Goal: Information Seeking & Learning: Learn about a topic

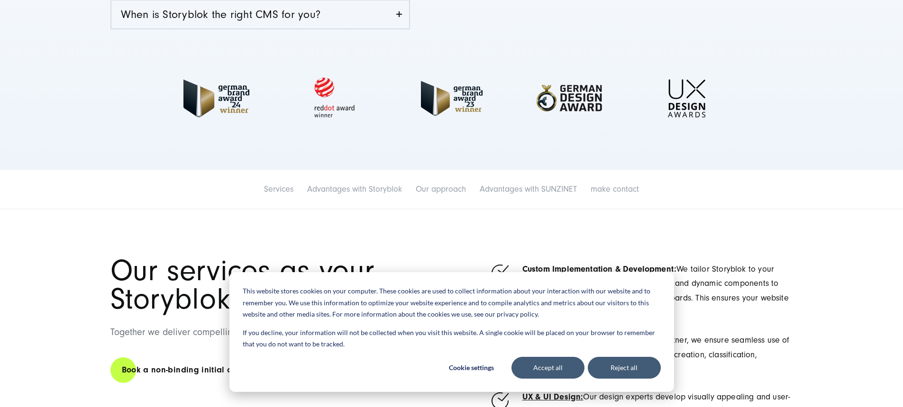
scroll to position [490, 0]
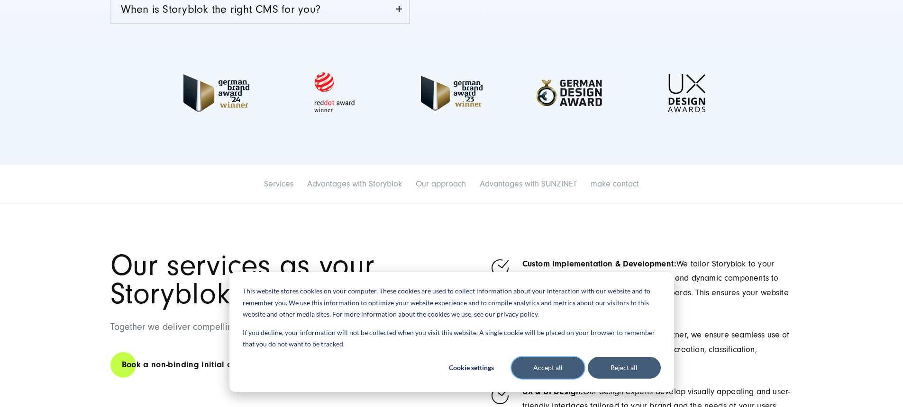
click at [535, 367] on font "Accept all" at bounding box center [547, 368] width 29 height 12
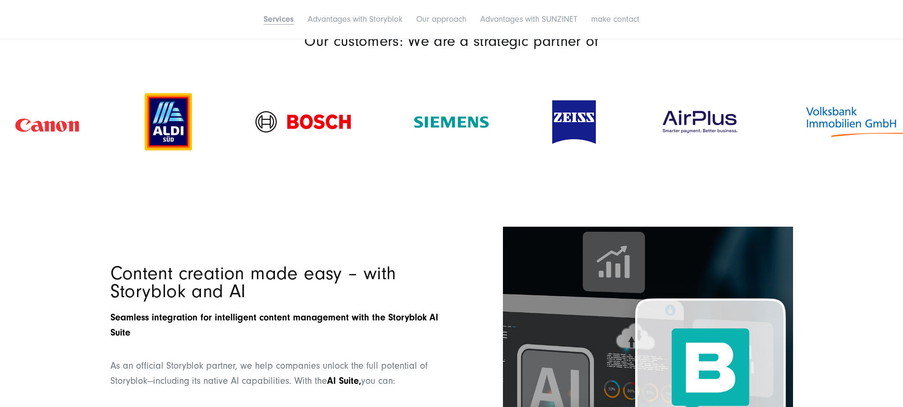
scroll to position [1189, 0]
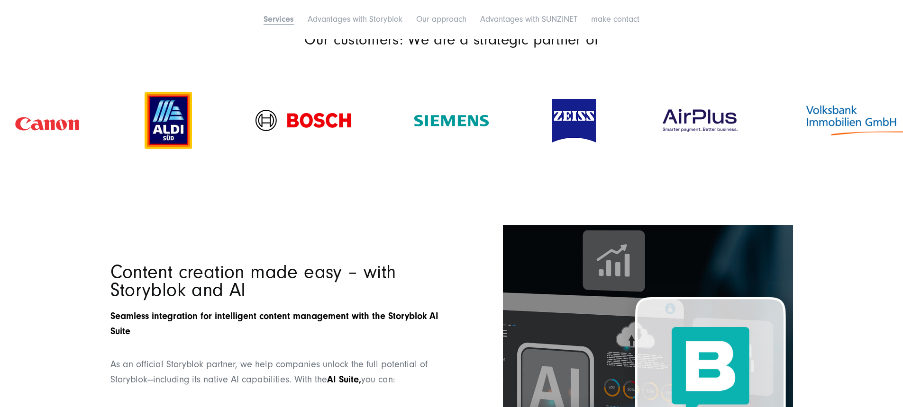
click at [568, 134] on img at bounding box center [574, 121] width 44 height 44
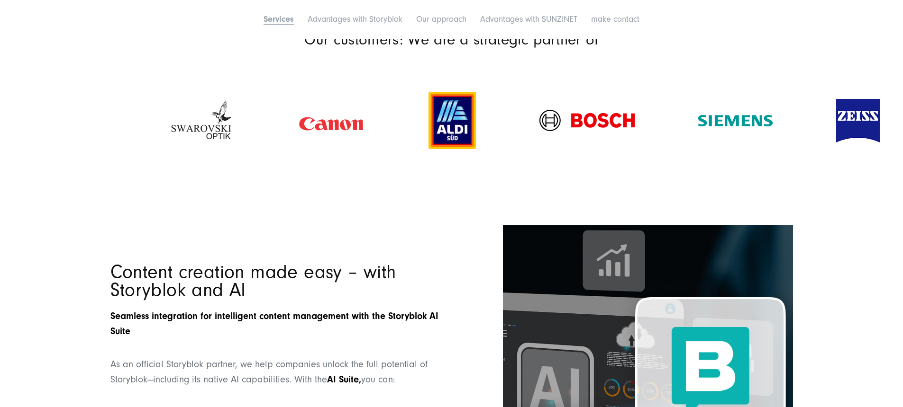
drag, startPoint x: 573, startPoint y: 137, endPoint x: 858, endPoint y: 149, distance: 285.5
click at [858, 143] on img at bounding box center [858, 121] width 44 height 44
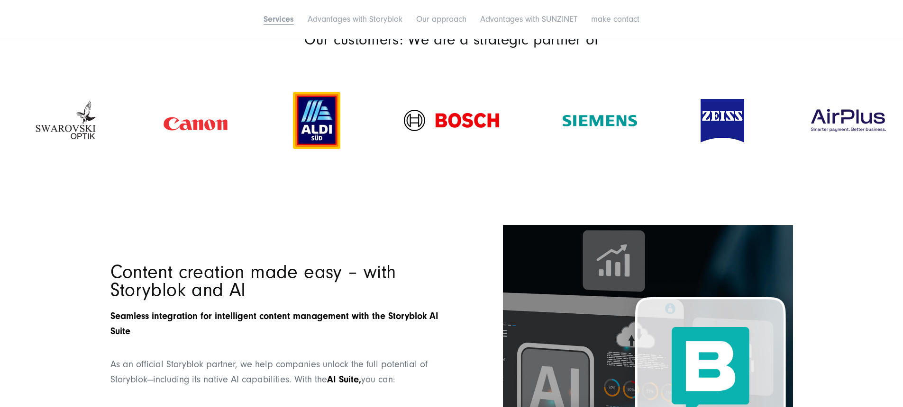
click at [336, 146] on img at bounding box center [316, 120] width 47 height 57
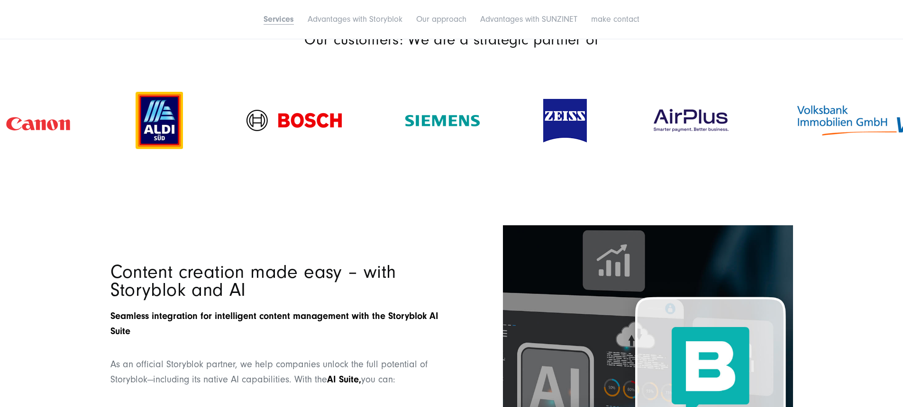
drag, startPoint x: 478, startPoint y: 145, endPoint x: 178, endPoint y: 149, distance: 300.4
click at [246, 131] on img at bounding box center [293, 120] width 95 height 21
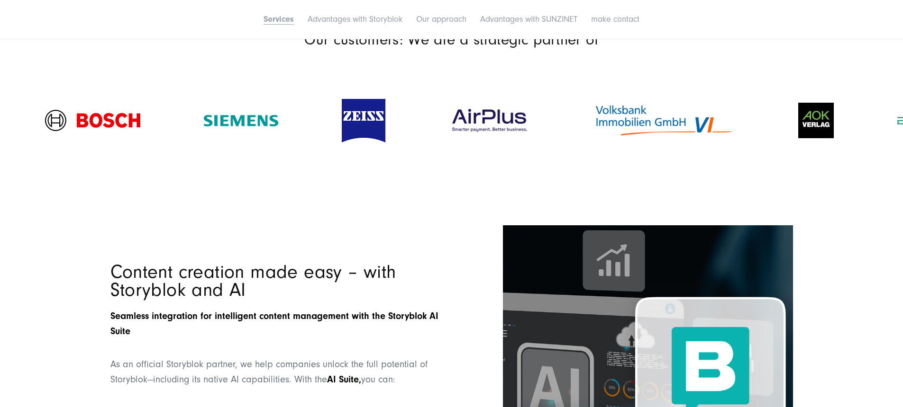
drag, startPoint x: 547, startPoint y: 136, endPoint x: 60, endPoint y: 136, distance: 487.6
click at [310, 136] on div at bounding box center [363, 121] width 107 height 63
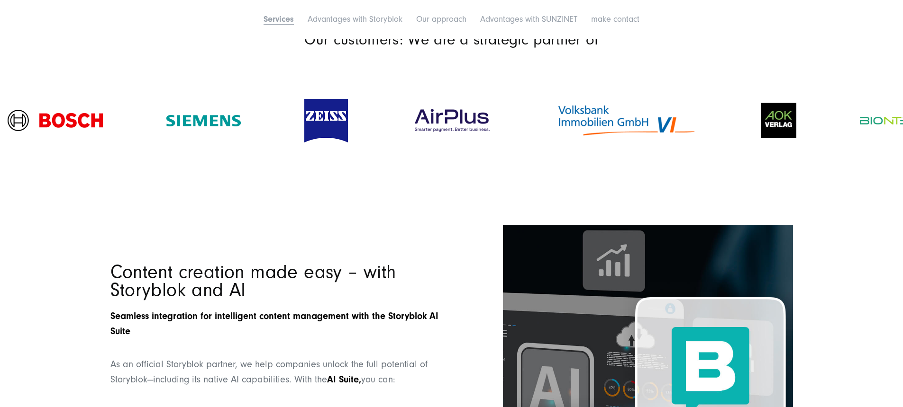
drag, startPoint x: 761, startPoint y: 133, endPoint x: -80, endPoint y: 134, distance: 841.1
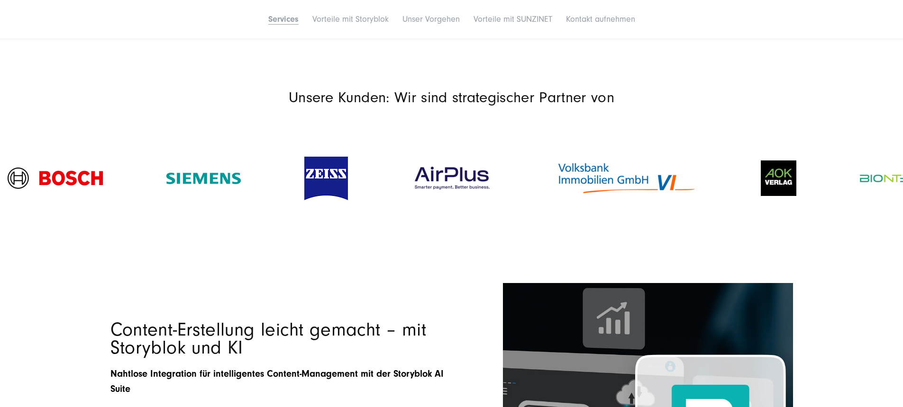
scroll to position [1232, 0]
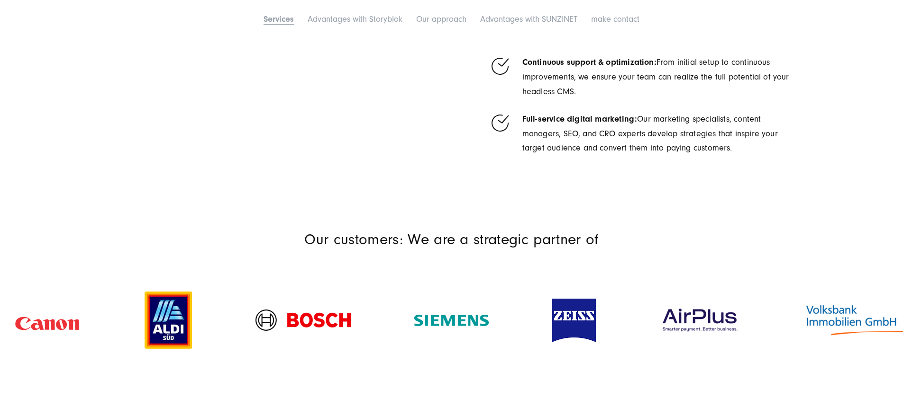
scroll to position [1062, 0]
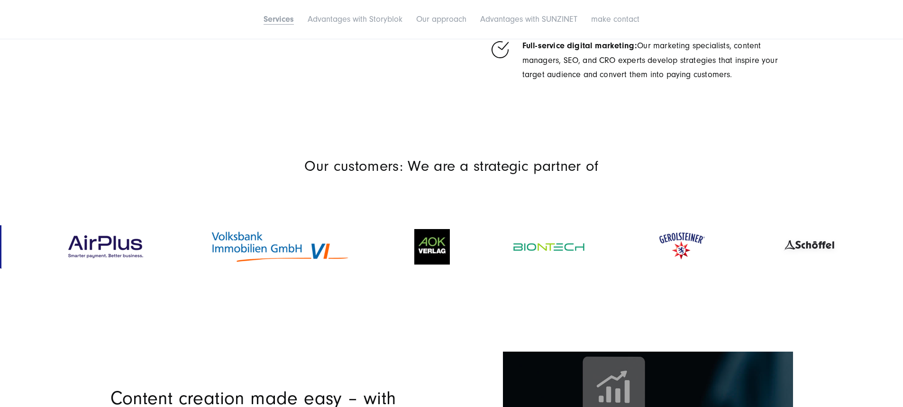
drag, startPoint x: 598, startPoint y: 263, endPoint x: 4, endPoint y: 295, distance: 595.1
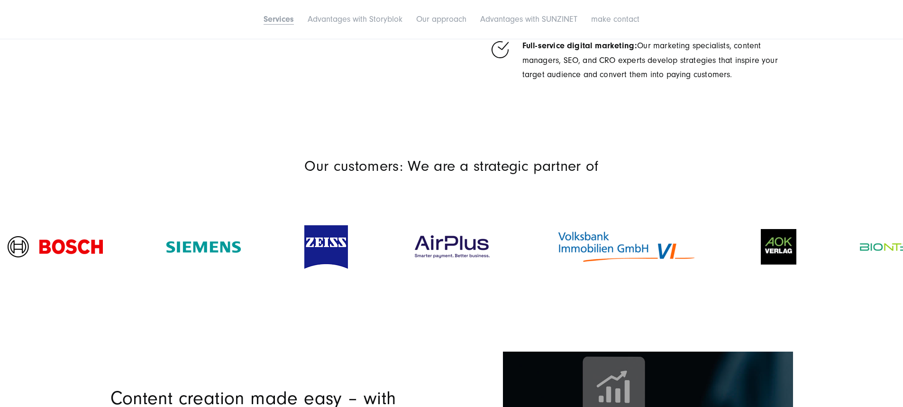
drag, startPoint x: 888, startPoint y: 268, endPoint x: -163, endPoint y: 277, distance: 1051.0
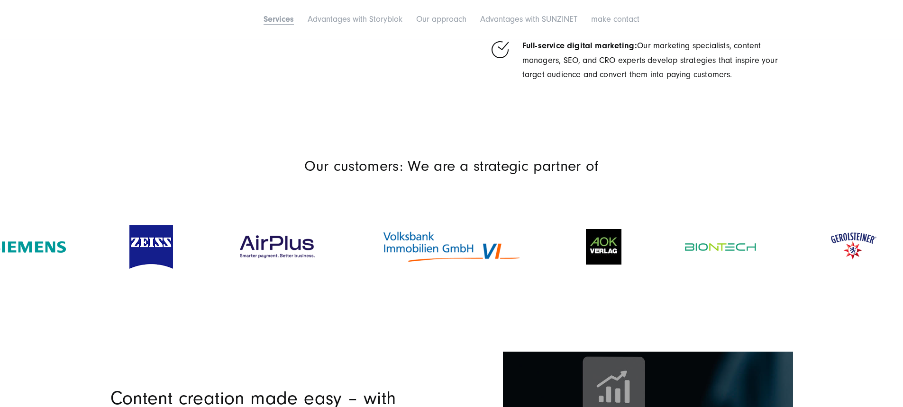
drag, startPoint x: 882, startPoint y: 263, endPoint x: -32, endPoint y: 291, distance: 914.4
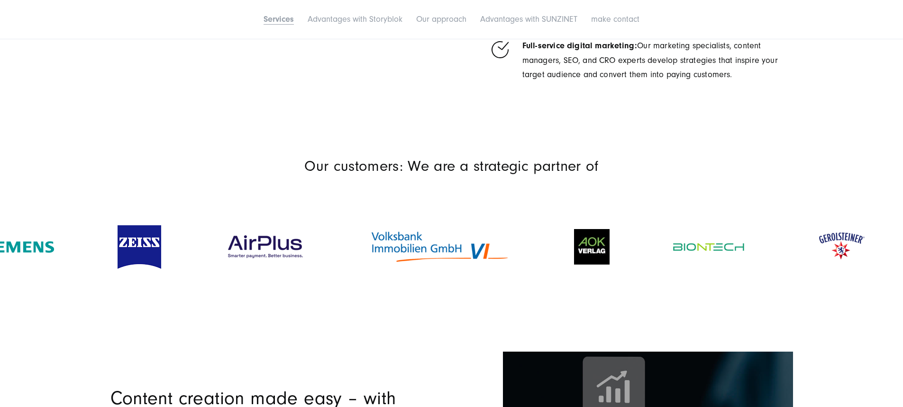
drag, startPoint x: 616, startPoint y: 262, endPoint x: 363, endPoint y: 262, distance: 252.6
click at [574, 262] on img at bounding box center [592, 247] width 36 height 36
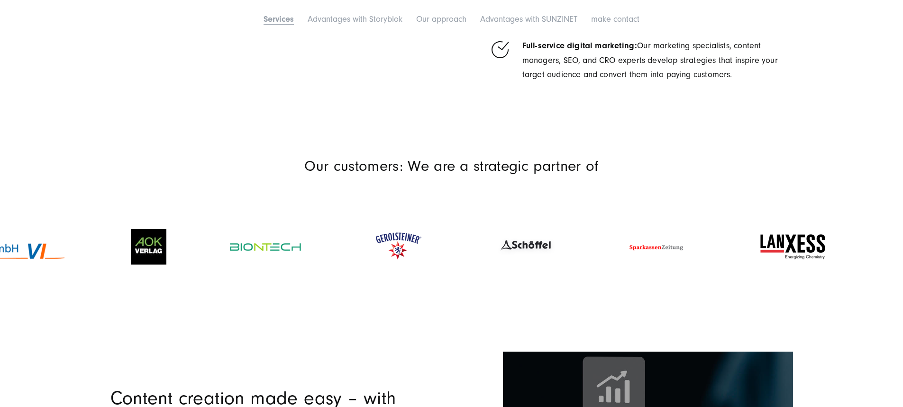
drag, startPoint x: 568, startPoint y: 271, endPoint x: 247, endPoint y: 271, distance: 320.8
click at [263, 261] on div at bounding box center [265, 247] width 135 height 27
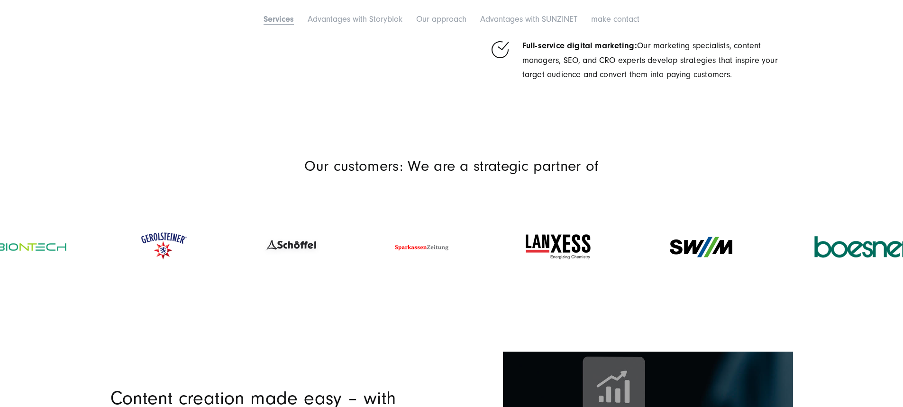
drag, startPoint x: 443, startPoint y: 250, endPoint x: 164, endPoint y: 250, distance: 278.6
click at [164, 250] on img at bounding box center [163, 247] width 67 height 42
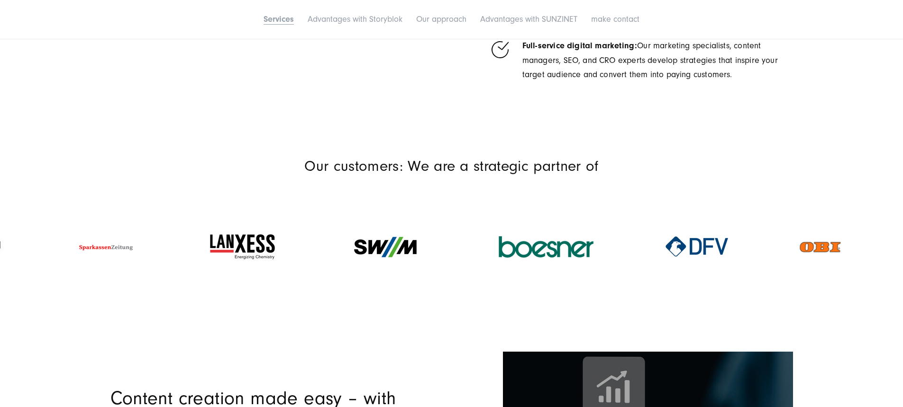
drag, startPoint x: 844, startPoint y: 254, endPoint x: 242, endPoint y: 253, distance: 602.7
click at [242, 253] on img at bounding box center [242, 247] width 68 height 28
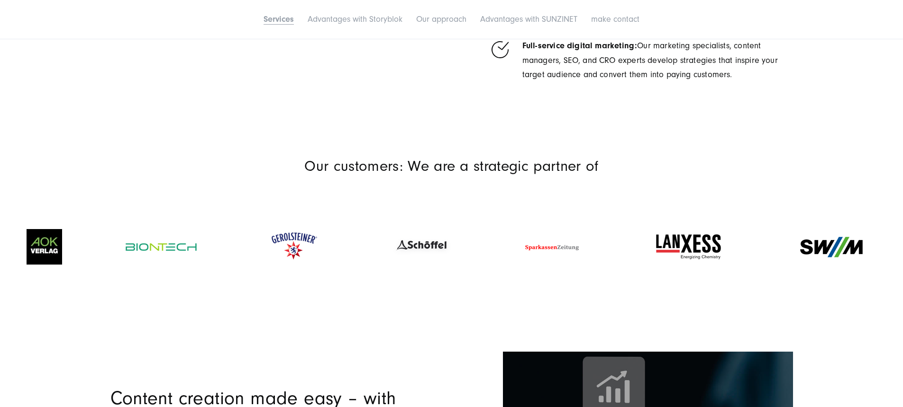
drag, startPoint x: 692, startPoint y: 262, endPoint x: 474, endPoint y: 262, distance: 218.0
click at [654, 261] on img at bounding box center [688, 247] width 68 height 28
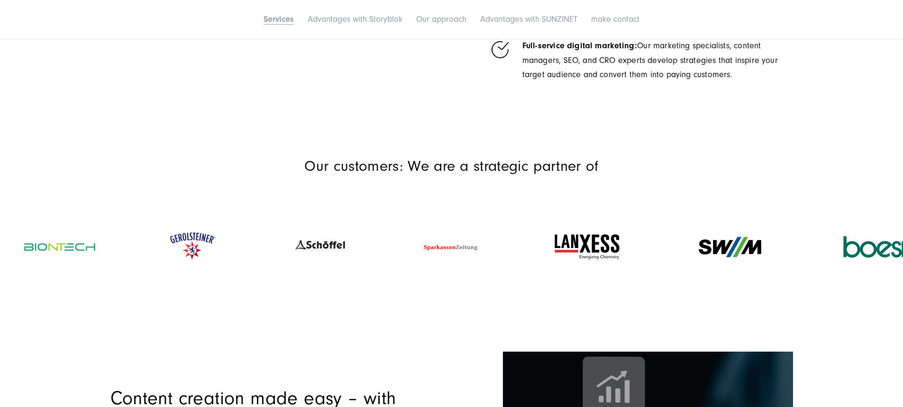
drag, startPoint x: 565, startPoint y: 267, endPoint x: 339, endPoint y: 267, distance: 225.5
click at [553, 261] on img at bounding box center [587, 247] width 68 height 28
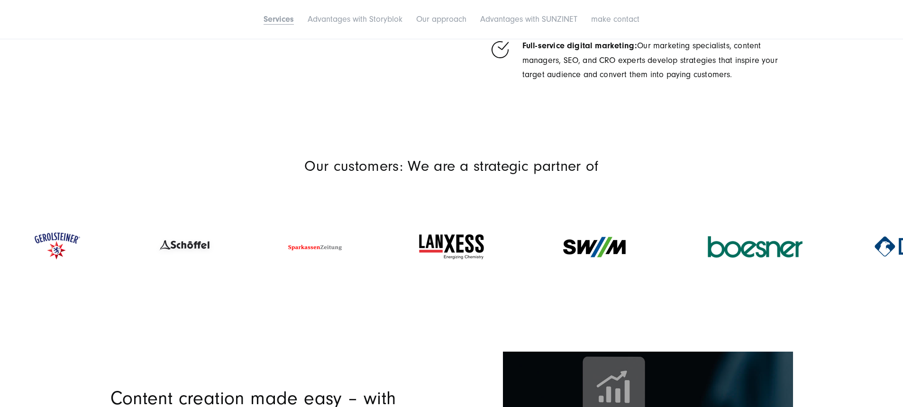
click at [417, 259] on img at bounding box center [451, 247] width 68 height 28
drag, startPoint x: 605, startPoint y: 260, endPoint x: 279, endPoint y: 267, distance: 326.6
click at [548, 265] on img at bounding box center [593, 247] width 91 height 35
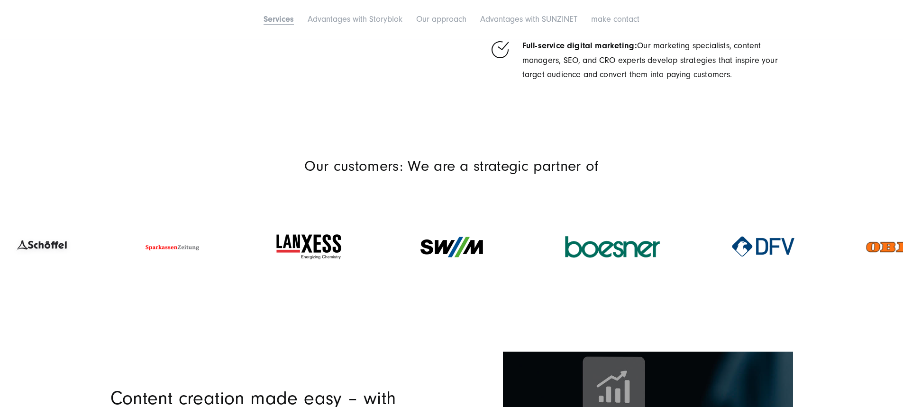
drag, startPoint x: 607, startPoint y: 255, endPoint x: 138, endPoint y: 255, distance: 469.6
click at [561, 255] on img at bounding box center [613, 247] width 104 height 30
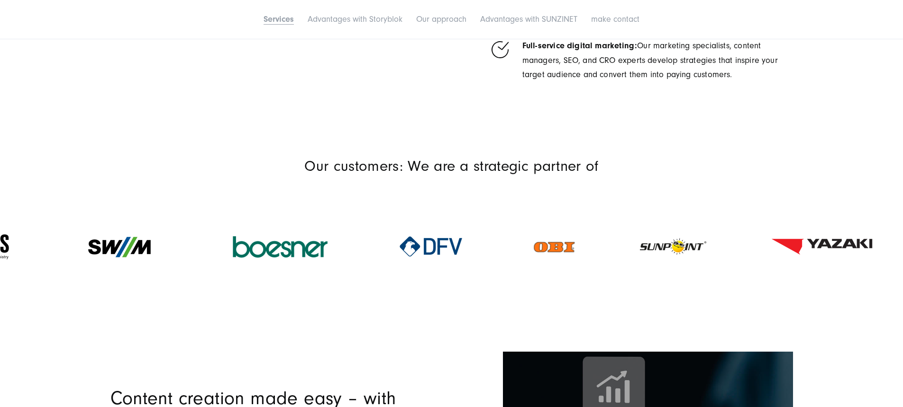
drag, startPoint x: 499, startPoint y: 264, endPoint x: 215, endPoint y: 264, distance: 284.3
click at [228, 263] on img at bounding box center [280, 247] width 104 height 30
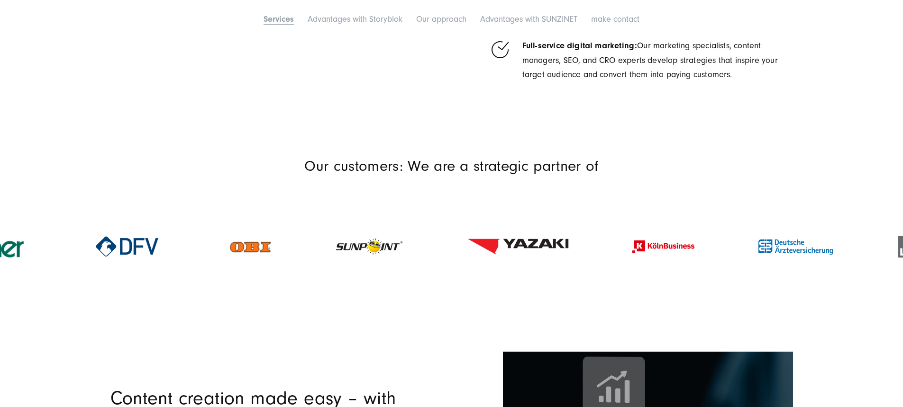
drag, startPoint x: 555, startPoint y: 260, endPoint x: 226, endPoint y: 260, distance: 329.8
click at [229, 260] on img at bounding box center [250, 247] width 43 height 43
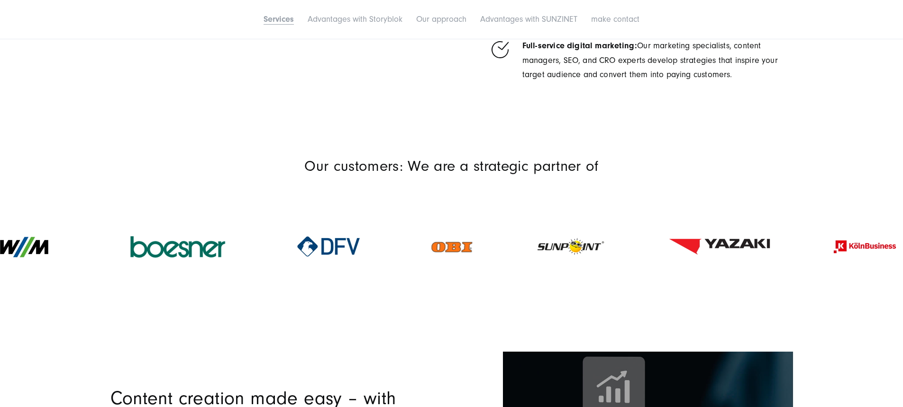
drag, startPoint x: 568, startPoint y: 261, endPoint x: 287, endPoint y: 261, distance: 280.5
click at [536, 261] on img at bounding box center [570, 247] width 69 height 40
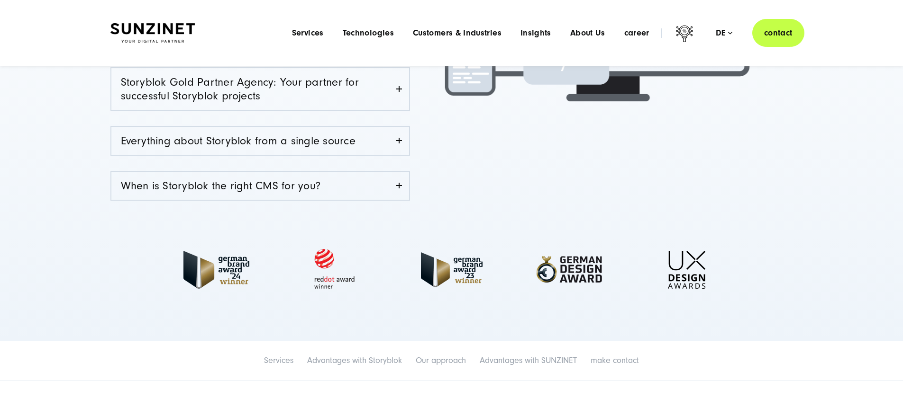
scroll to position [0, 0]
